Goal: Find specific page/section: Find specific page/section

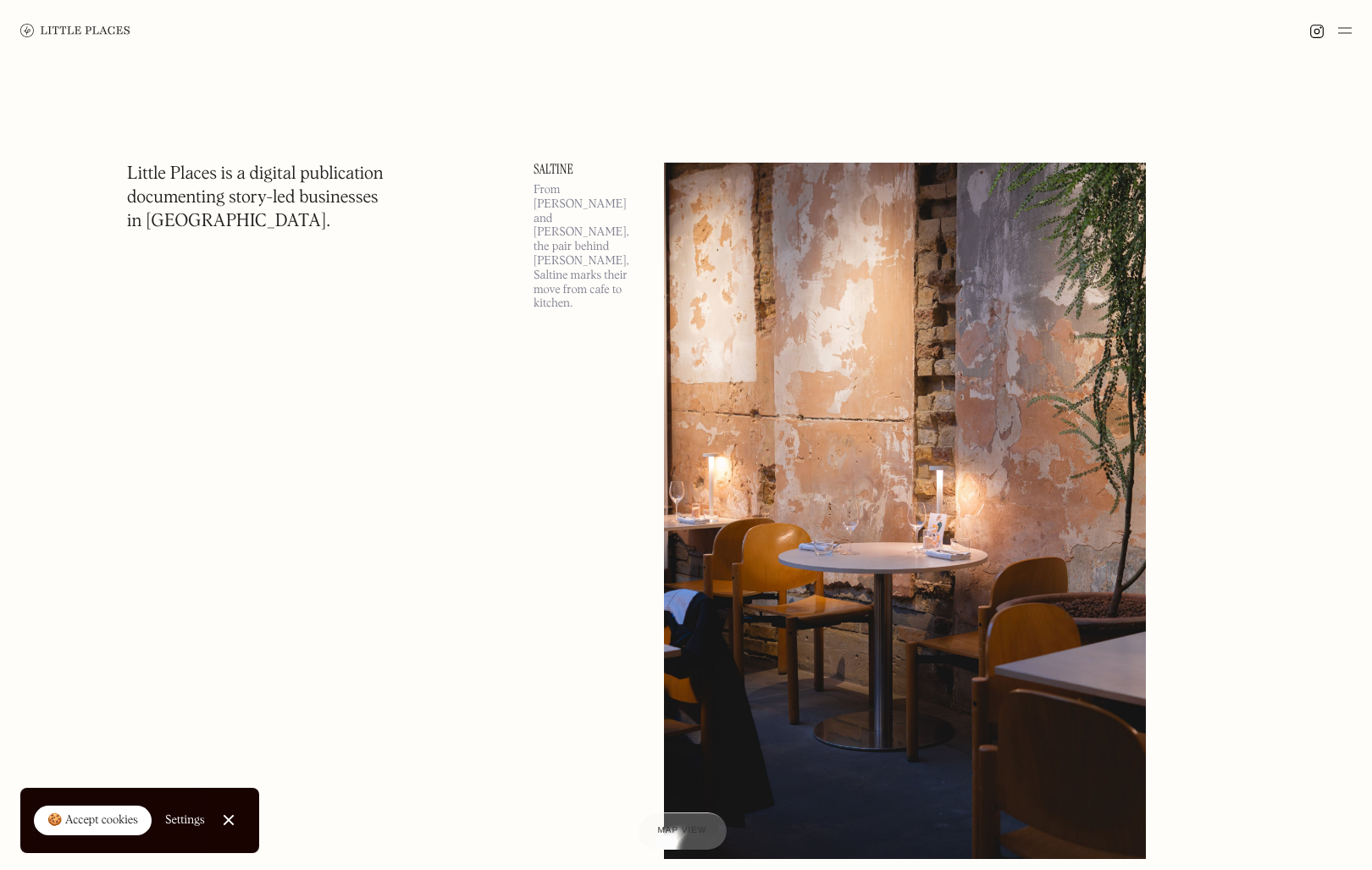
click at [1355, 35] on div at bounding box center [686, 30] width 1372 height 61
click at [1348, 30] on img at bounding box center [1345, 30] width 14 height 21
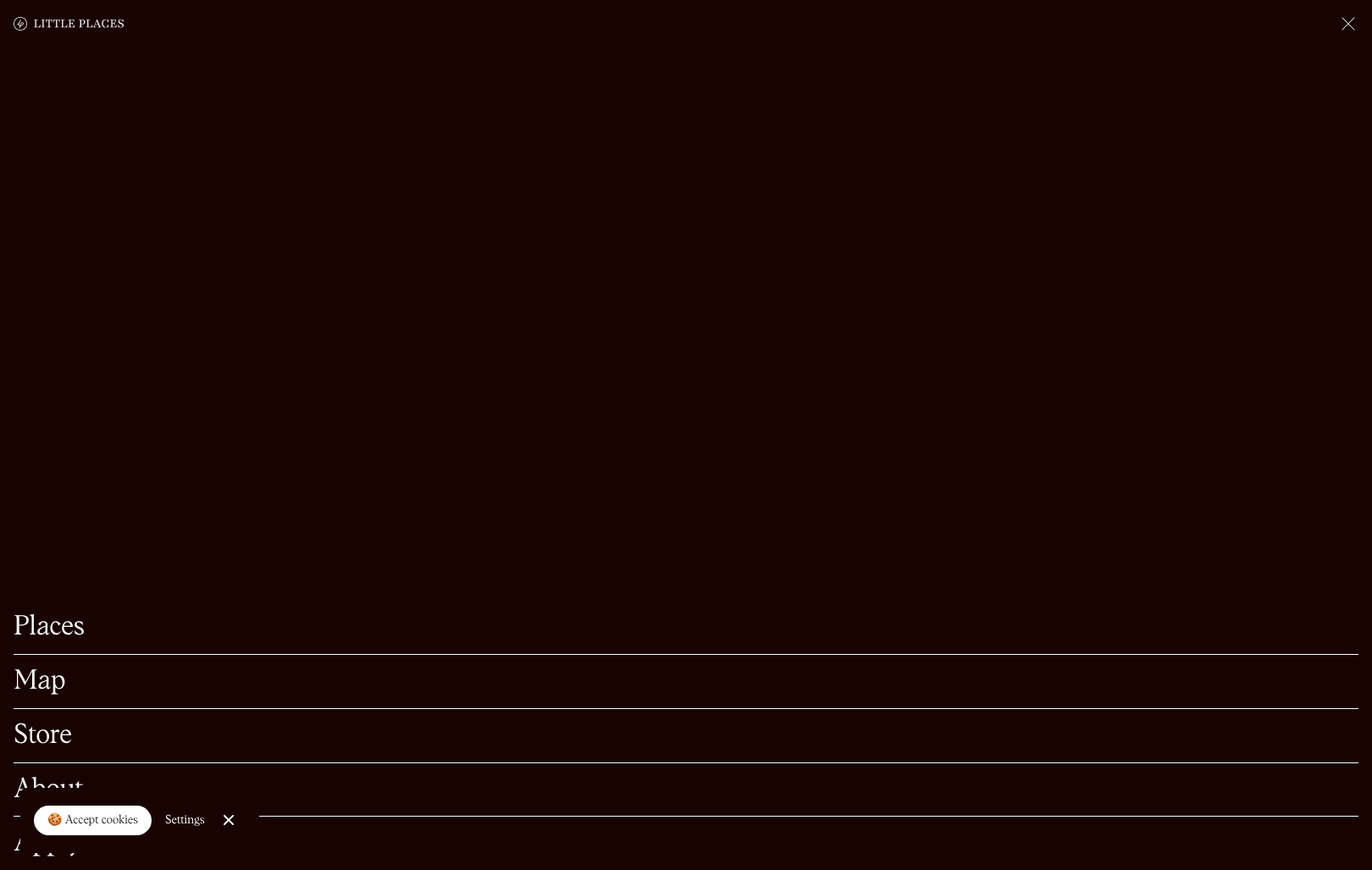
click at [59, 669] on link "Map" at bounding box center [686, 681] width 1345 height 27
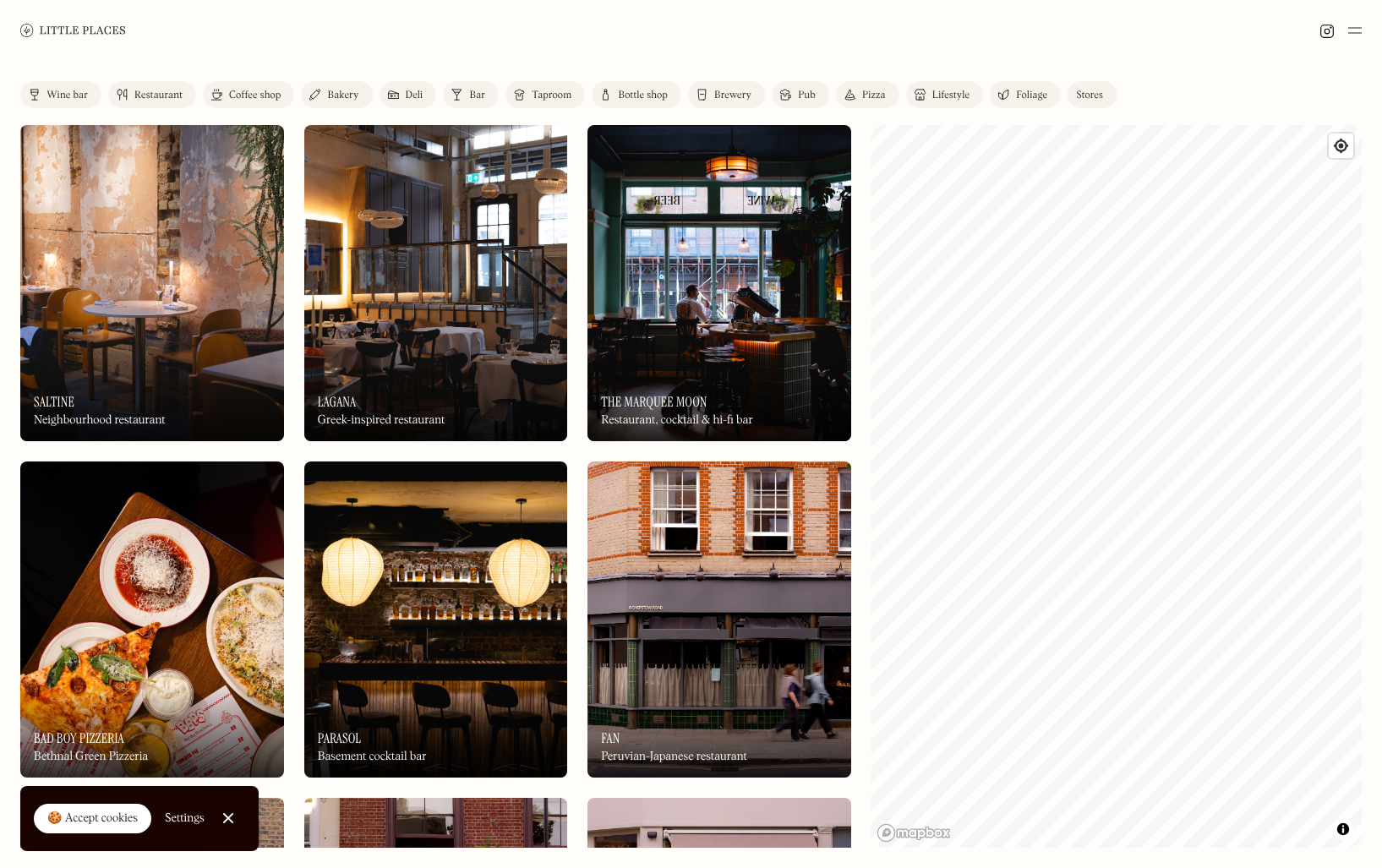
click at [1382, 497] on html "Places Map Store About Apply 🍪 Accept cookies Settings Close Cookie Popup Close…" at bounding box center [691, 434] width 1382 height 868
click at [126, 95] on img at bounding box center [122, 95] width 11 height 14
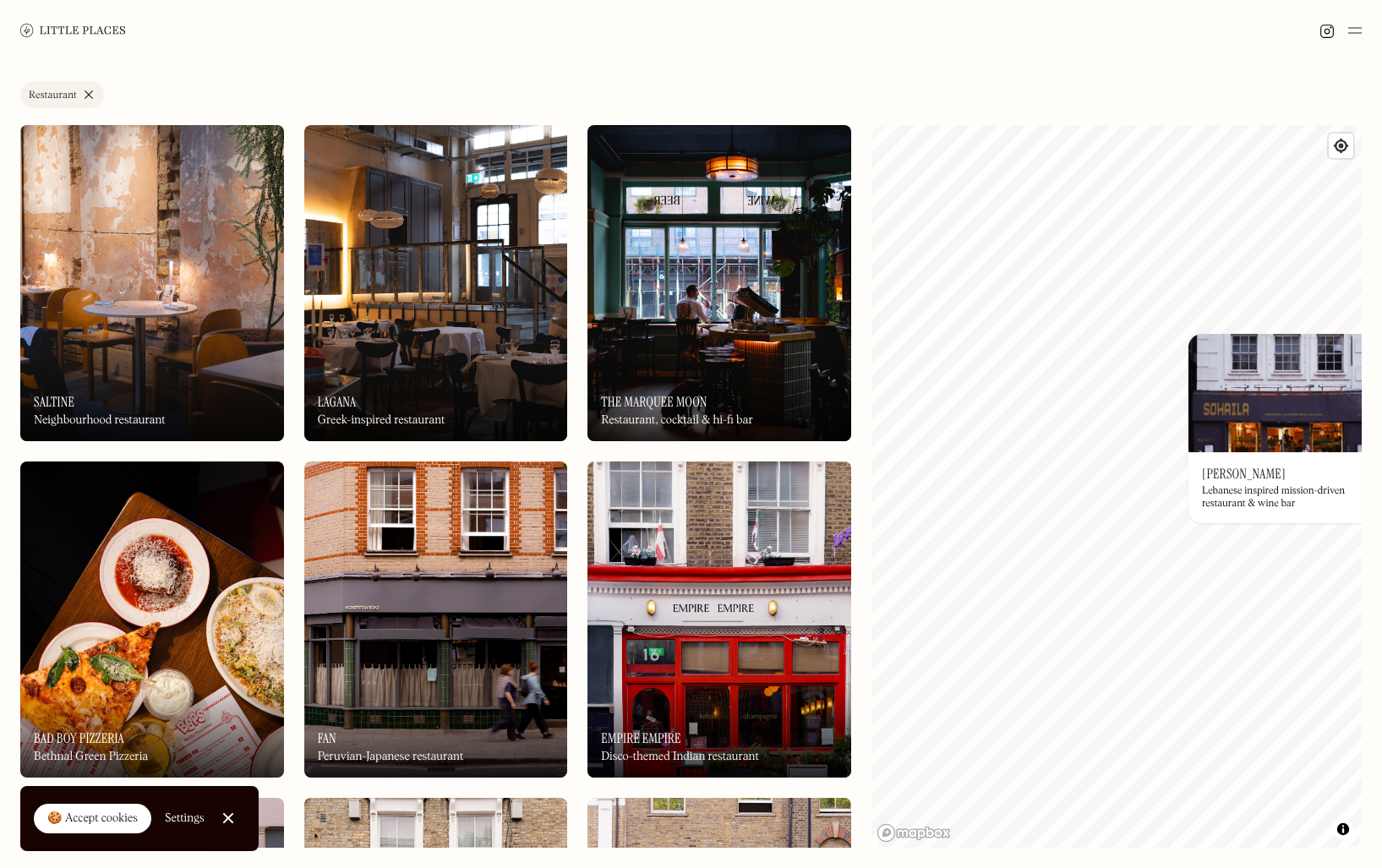
click at [1216, 466] on div "© Mapbox © OpenStreetMap Improve this map On Our Radar [PERSON_NAME] Lebanese i…" at bounding box center [1116, 487] width 490 height 723
